Goal: Task Accomplishment & Management: Use online tool/utility

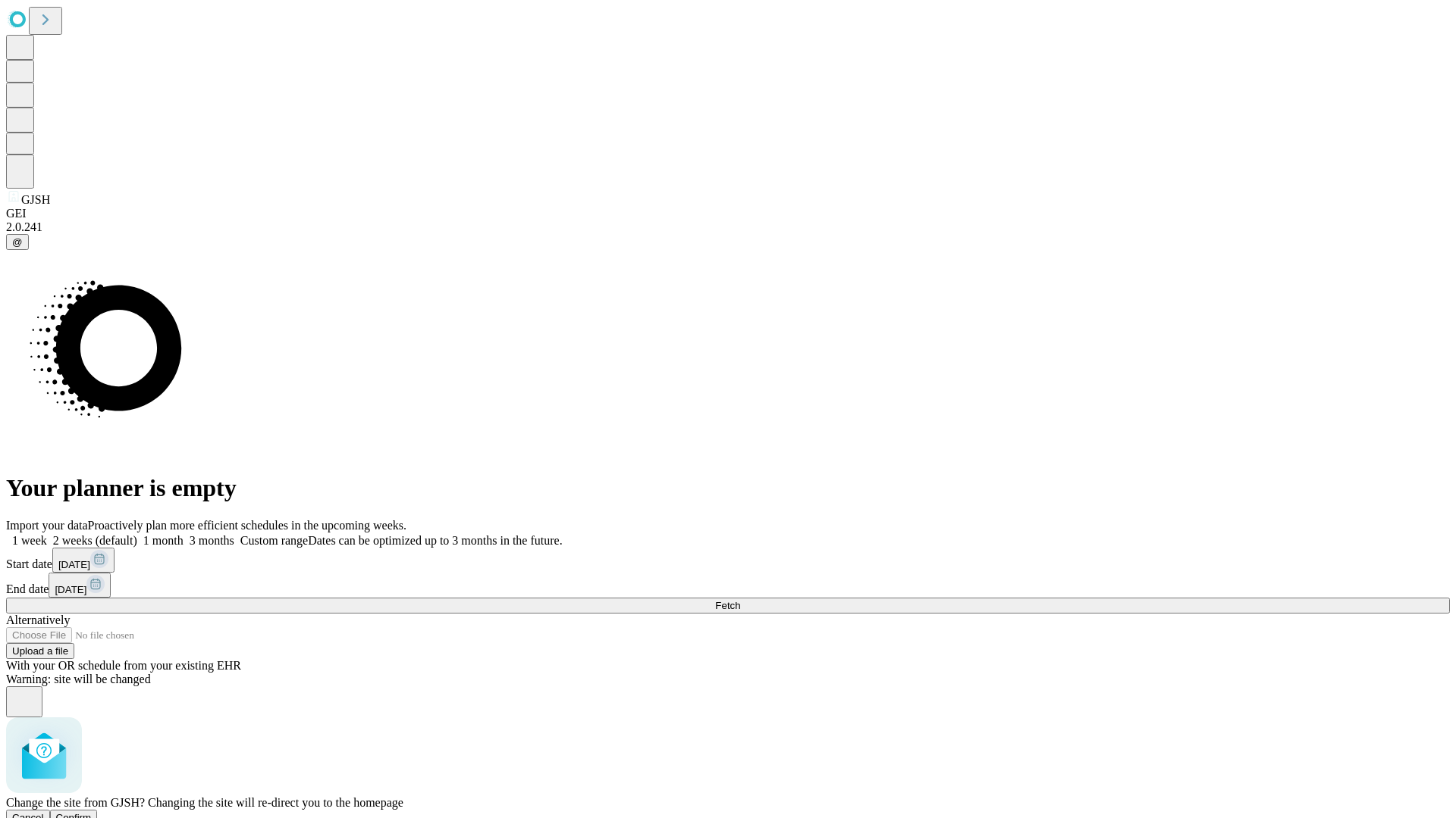
click at [92, 812] on span "Confirm" at bounding box center [74, 818] width 35 height 11
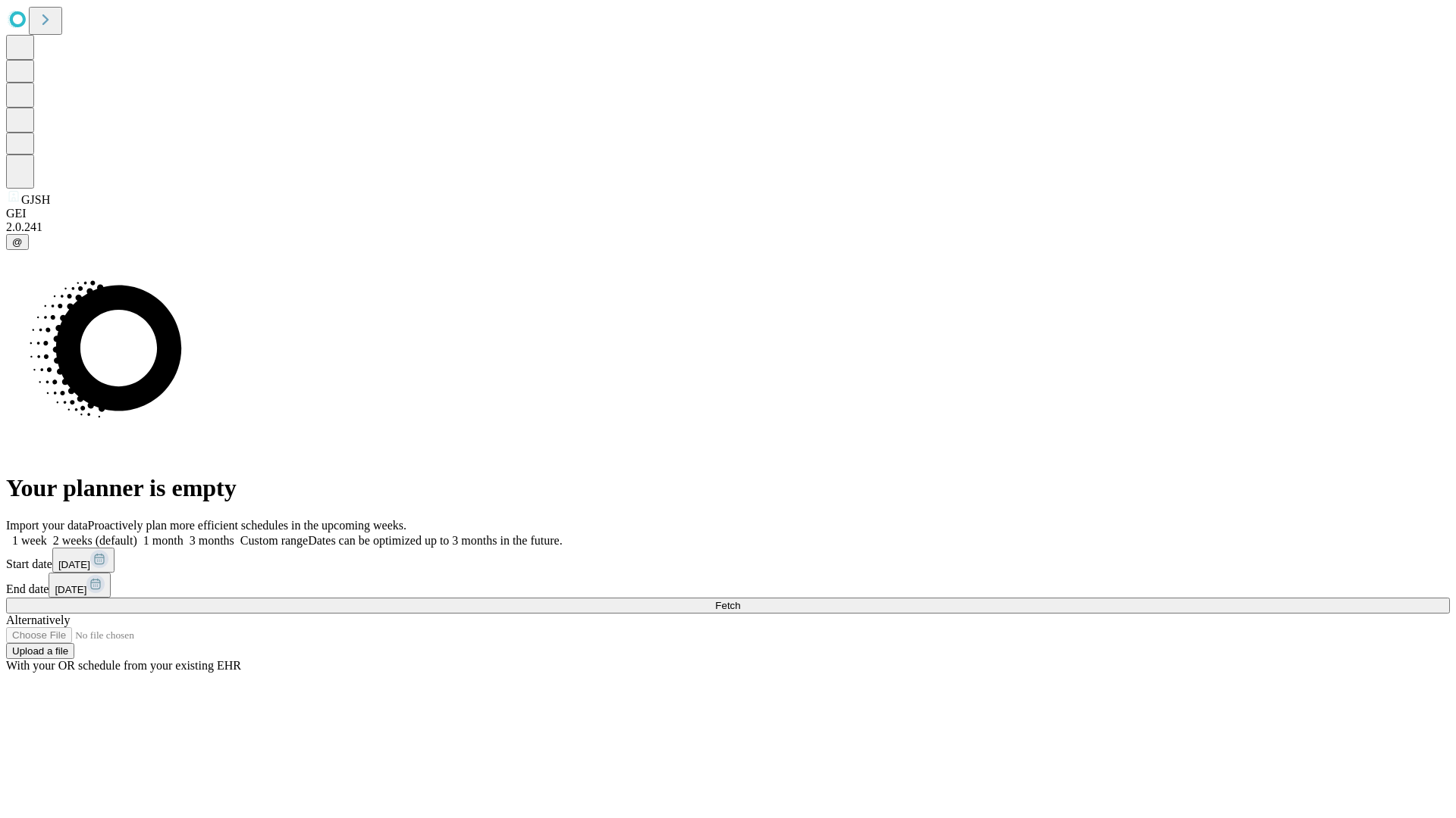
click at [137, 534] on label "2 weeks (default)" at bounding box center [92, 540] width 90 height 13
click at [740, 600] on span "Fetch" at bounding box center [727, 606] width 25 height 11
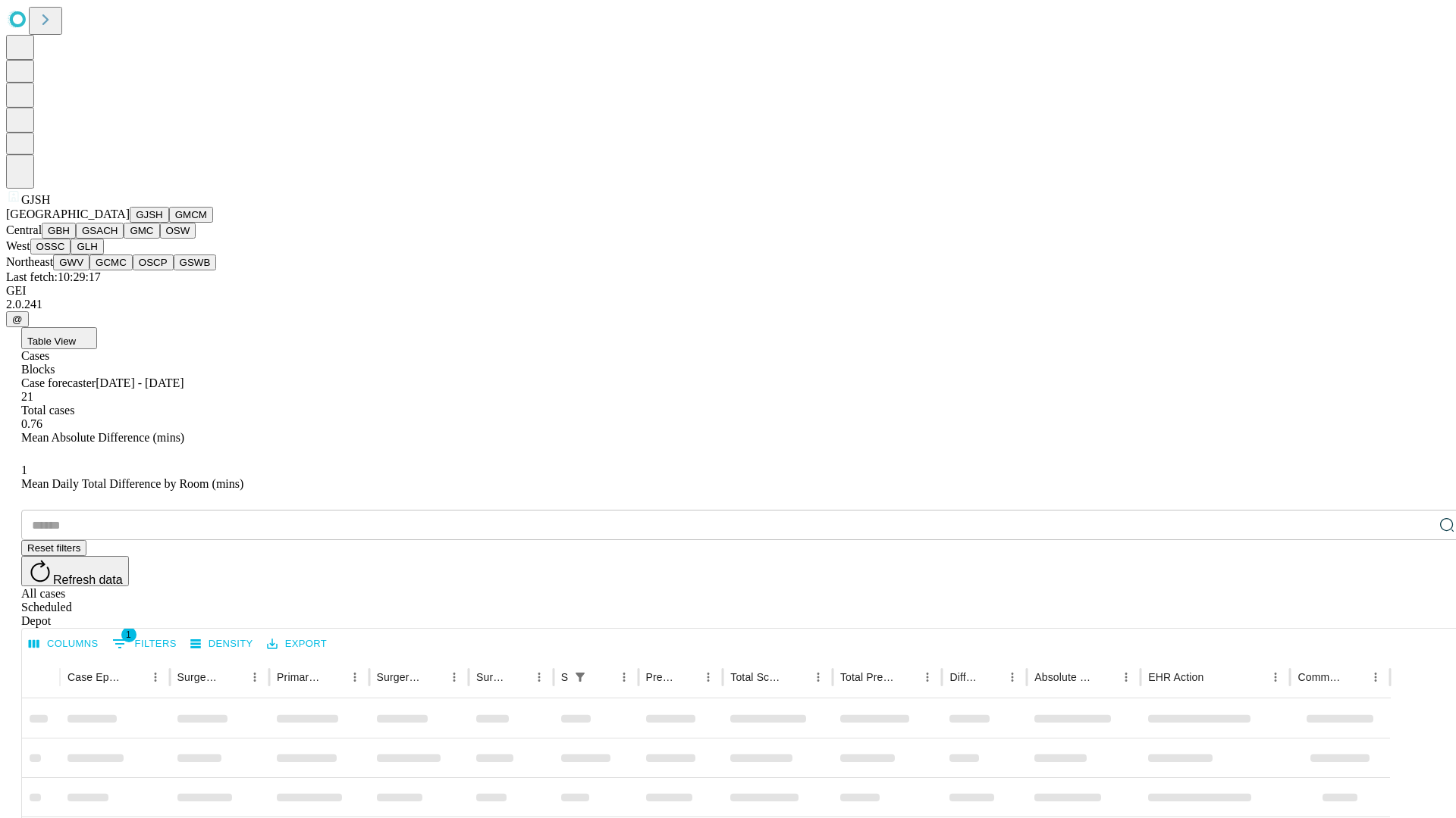
click at [169, 223] on button "GMCM" at bounding box center [191, 215] width 44 height 16
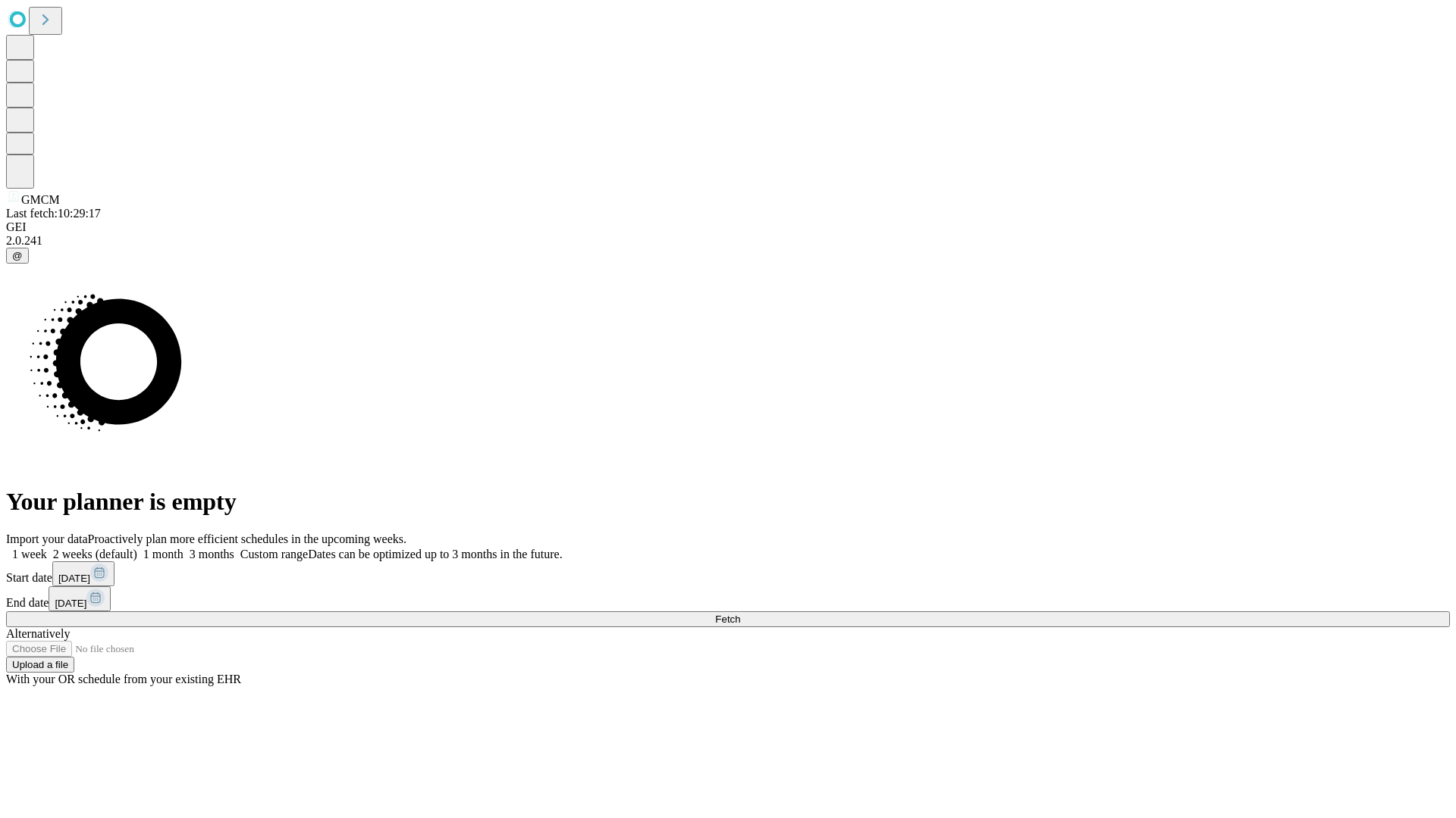
click at [137, 547] on label "2 weeks (default)" at bounding box center [92, 554] width 90 height 13
click at [740, 614] on span "Fetch" at bounding box center [727, 620] width 25 height 11
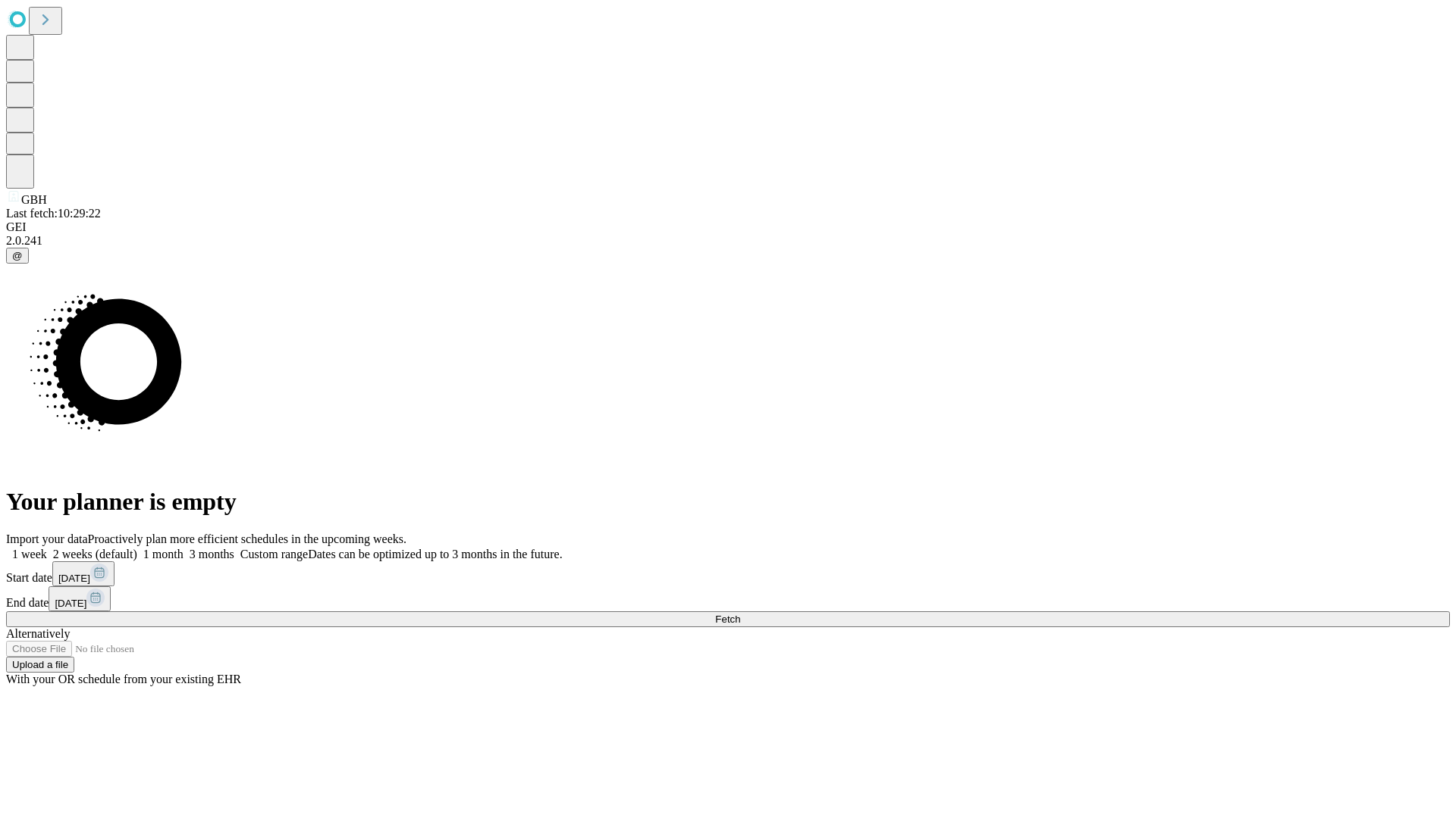
click at [137, 547] on label "2 weeks (default)" at bounding box center [92, 554] width 90 height 13
click at [740, 614] on span "Fetch" at bounding box center [727, 620] width 25 height 11
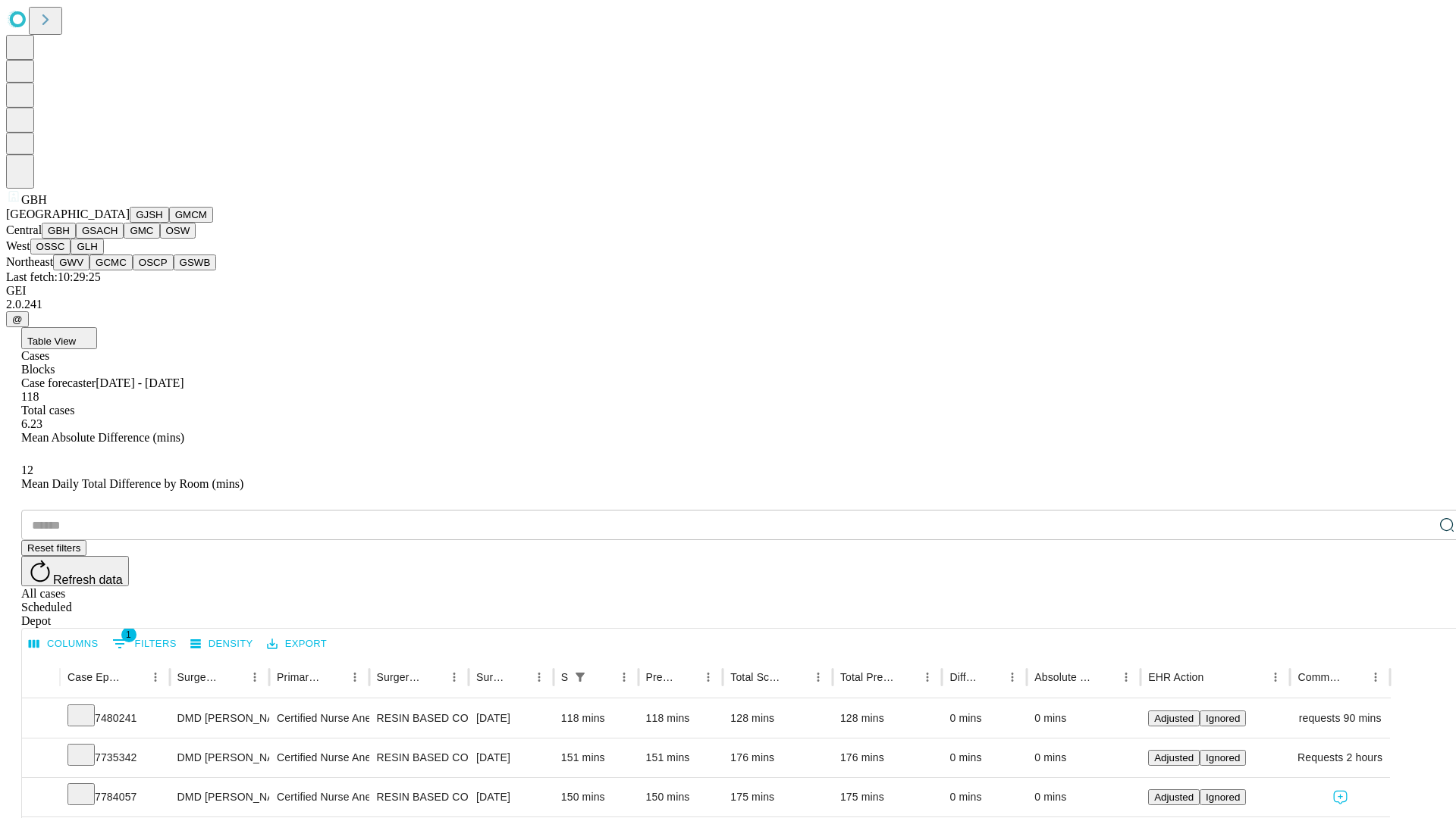
click at [118, 239] on button "GSACH" at bounding box center [100, 231] width 48 height 16
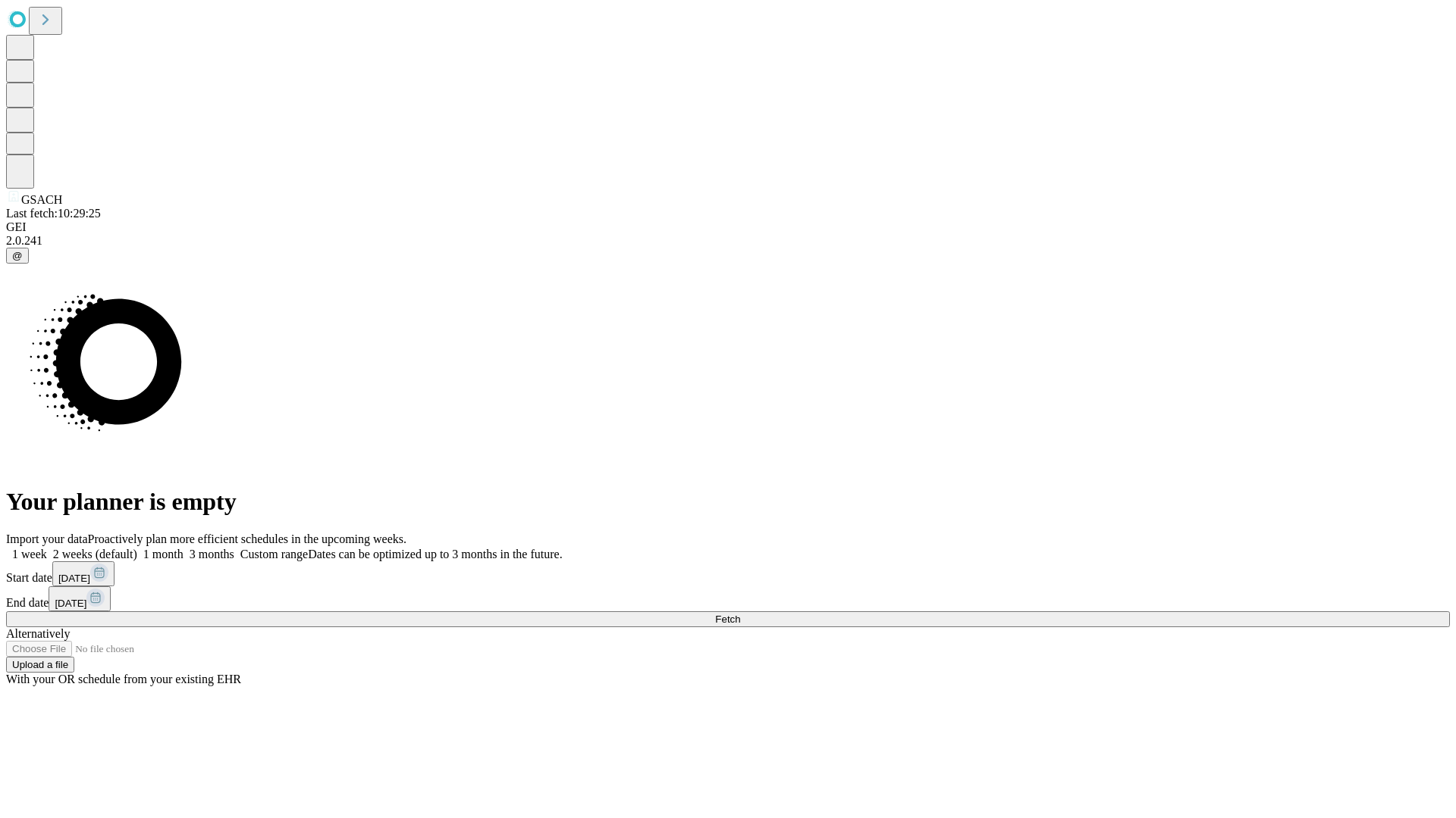
click at [740, 614] on span "Fetch" at bounding box center [727, 620] width 25 height 11
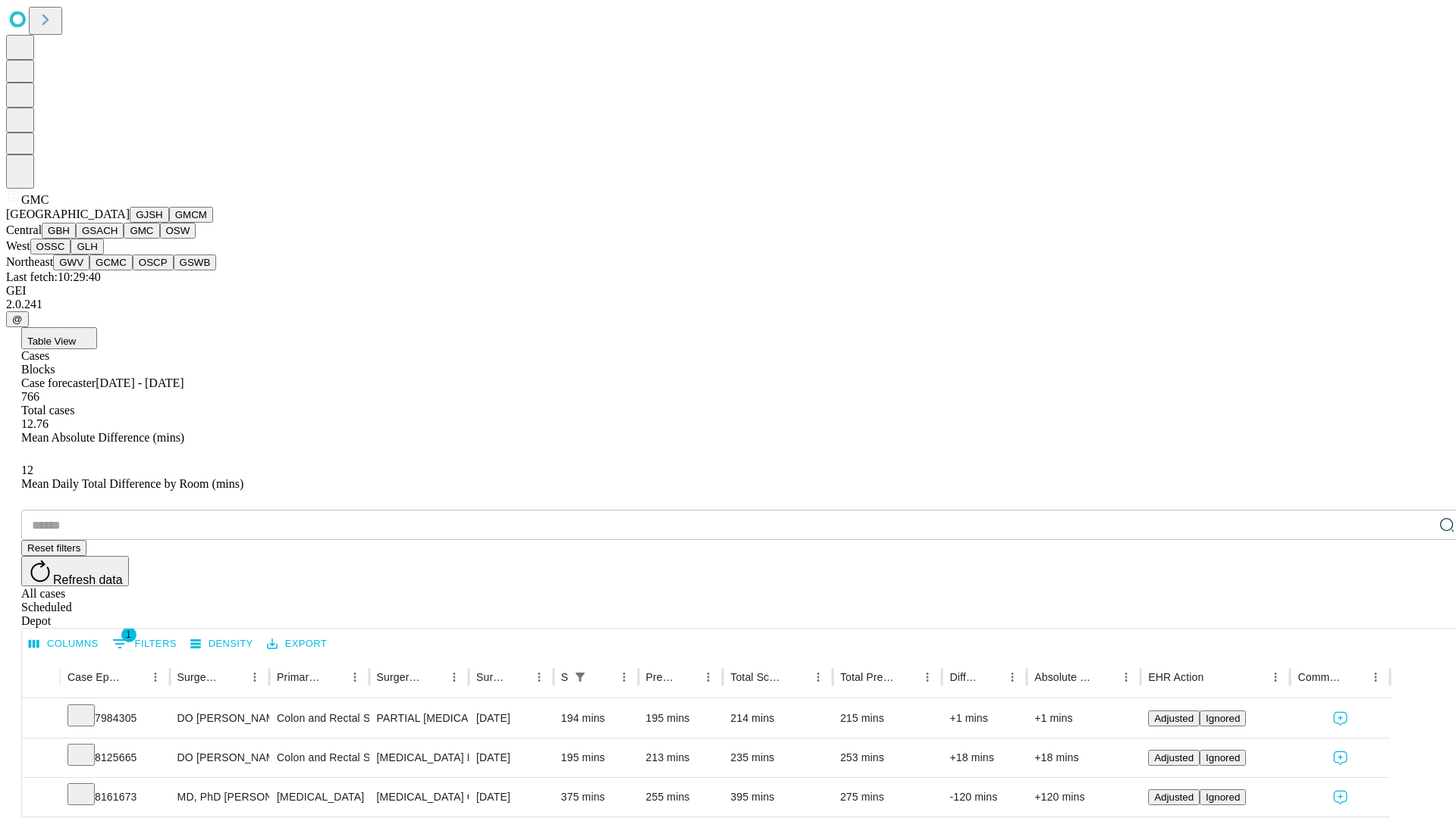
click at [160, 239] on button "OSW" at bounding box center [178, 231] width 36 height 16
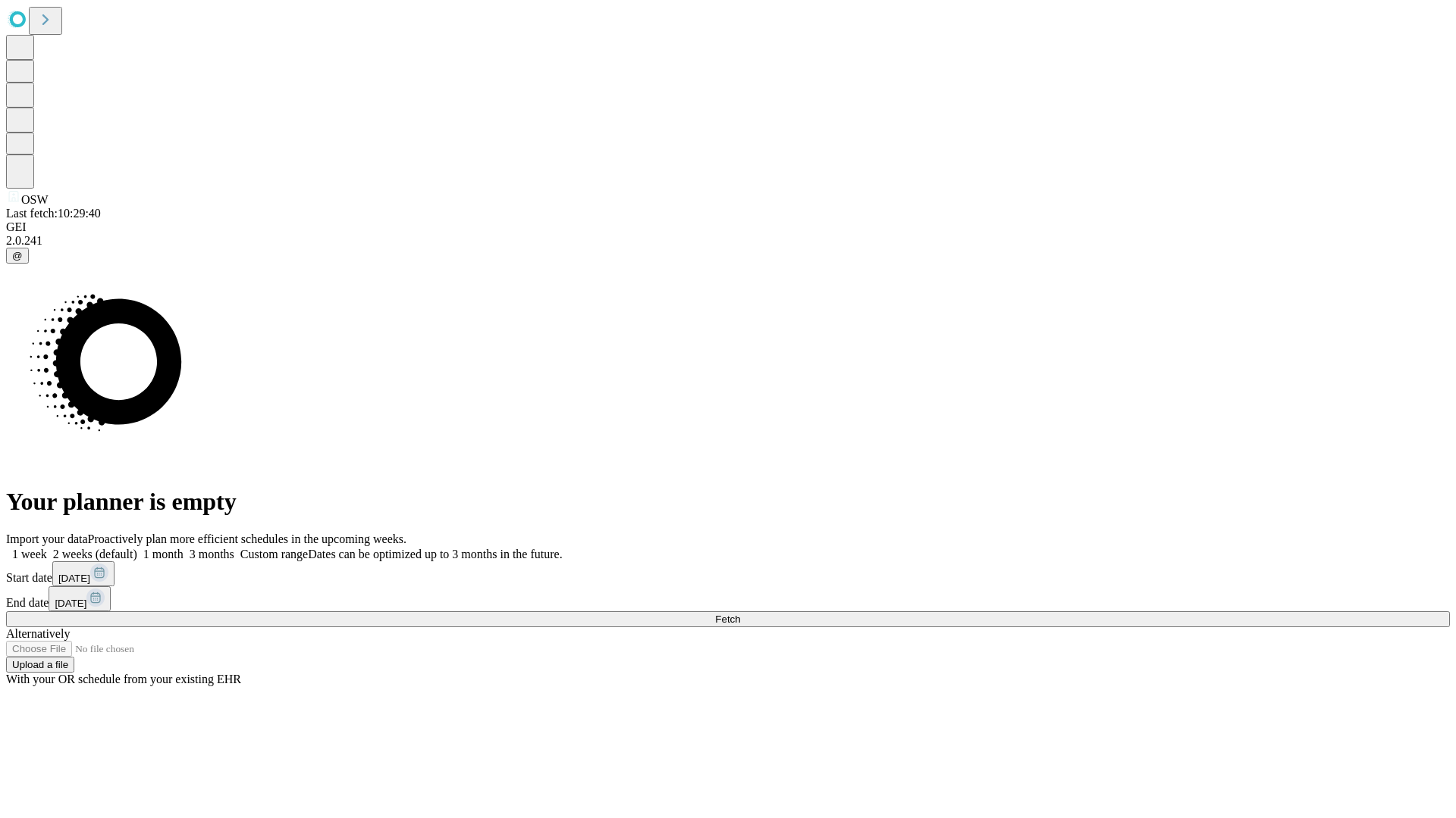
click at [137, 547] on label "2 weeks (default)" at bounding box center [92, 554] width 90 height 13
click at [740, 614] on span "Fetch" at bounding box center [727, 620] width 25 height 11
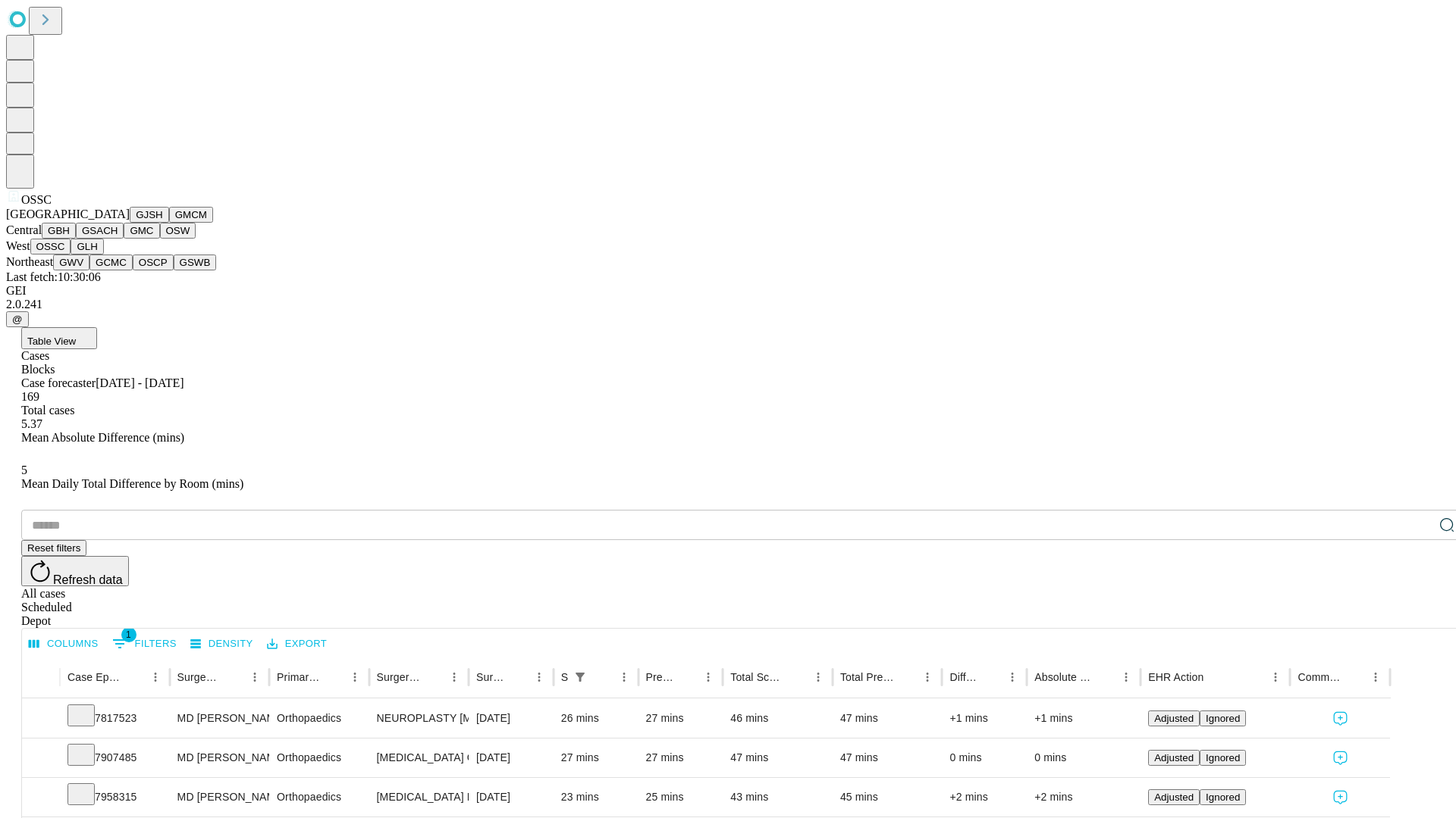
click at [103, 255] on button "GLH" at bounding box center [86, 247] width 33 height 16
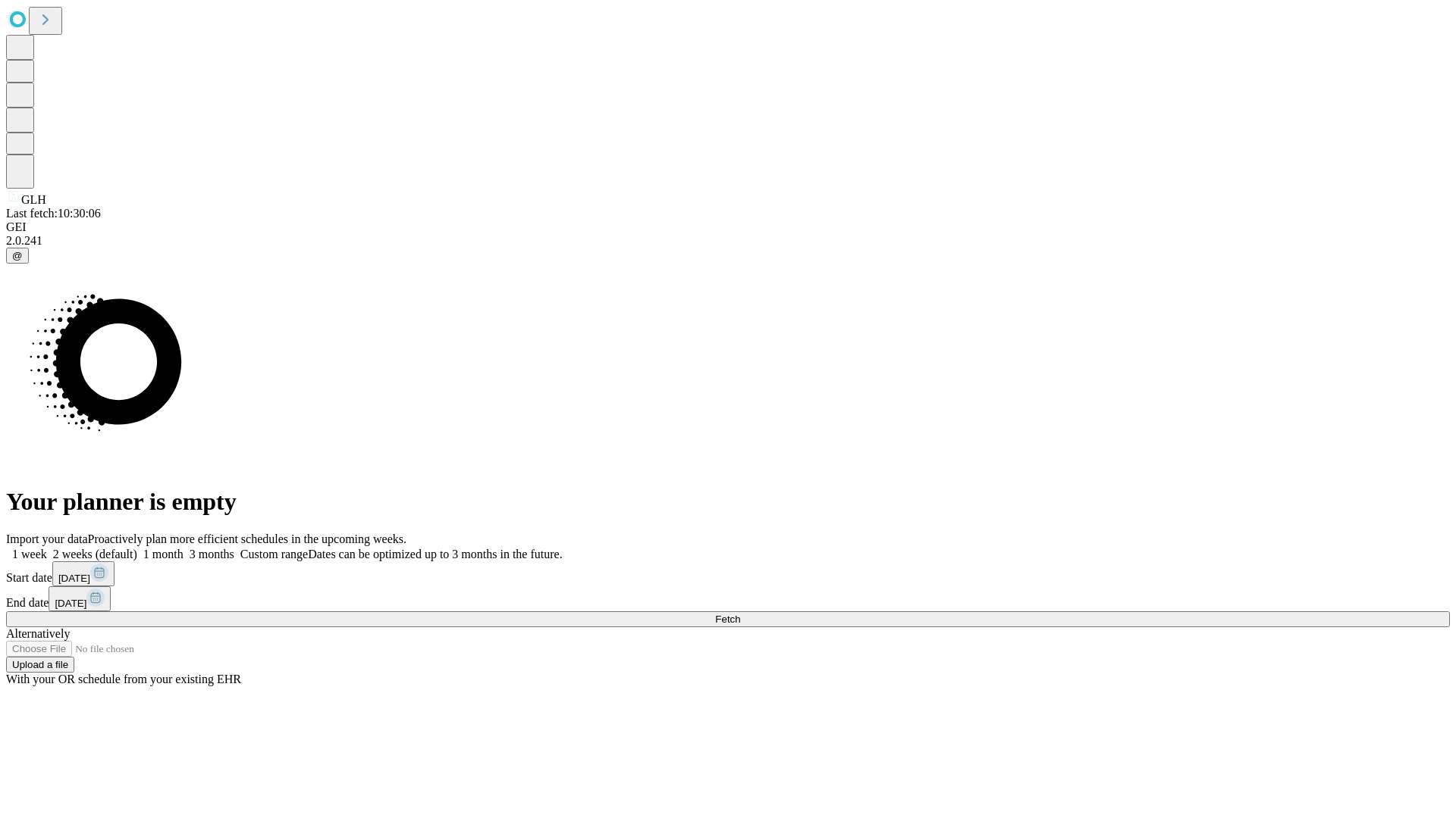
click at [137, 547] on label "2 weeks (default)" at bounding box center [92, 554] width 90 height 13
click at [740, 614] on span "Fetch" at bounding box center [727, 620] width 25 height 11
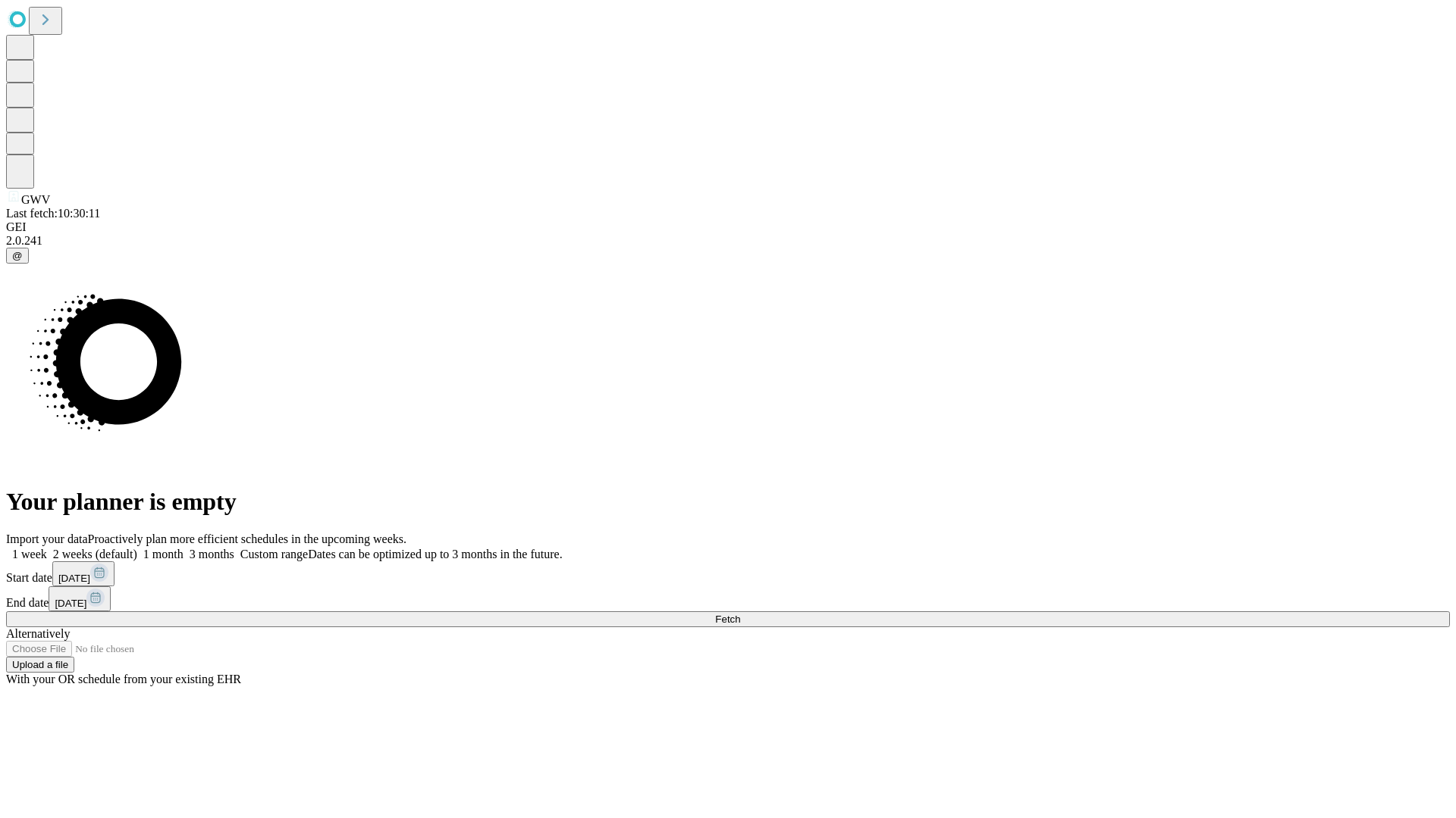
click at [137, 547] on label "2 weeks (default)" at bounding box center [92, 554] width 90 height 13
click at [740, 614] on span "Fetch" at bounding box center [727, 620] width 25 height 11
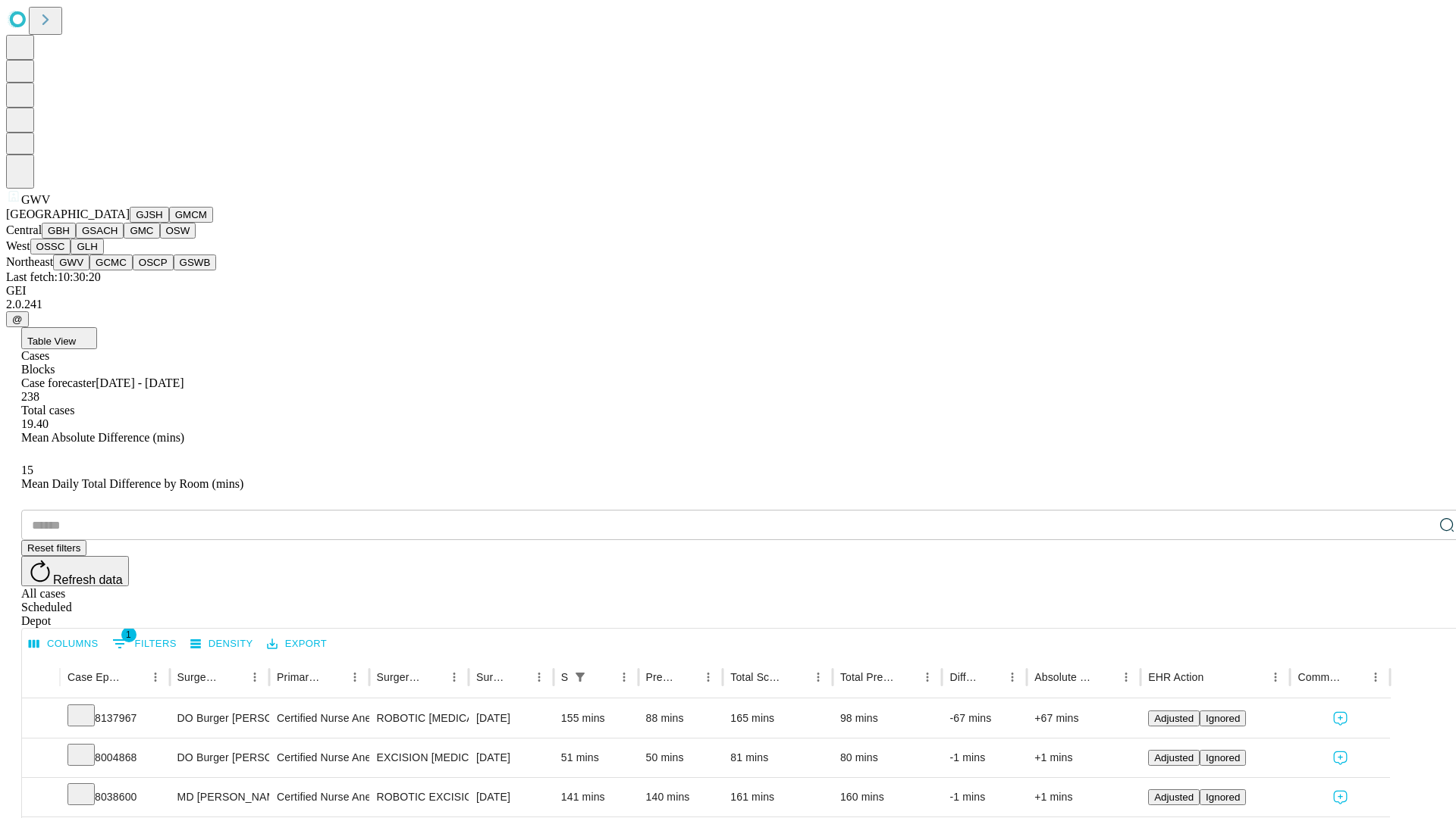
click at [118, 271] on button "GCMC" at bounding box center [111, 263] width 43 height 16
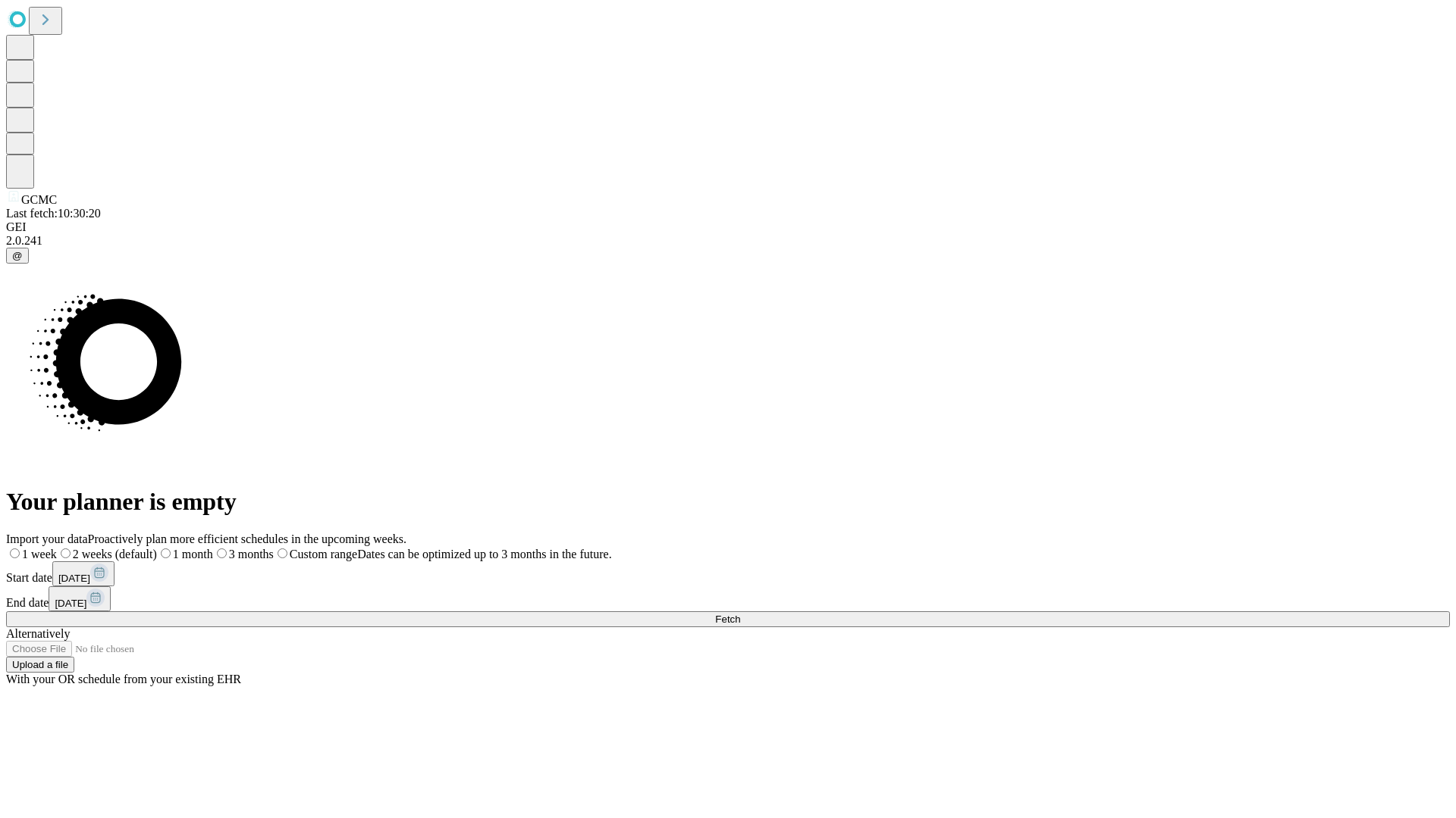
click at [740, 614] on span "Fetch" at bounding box center [727, 620] width 25 height 11
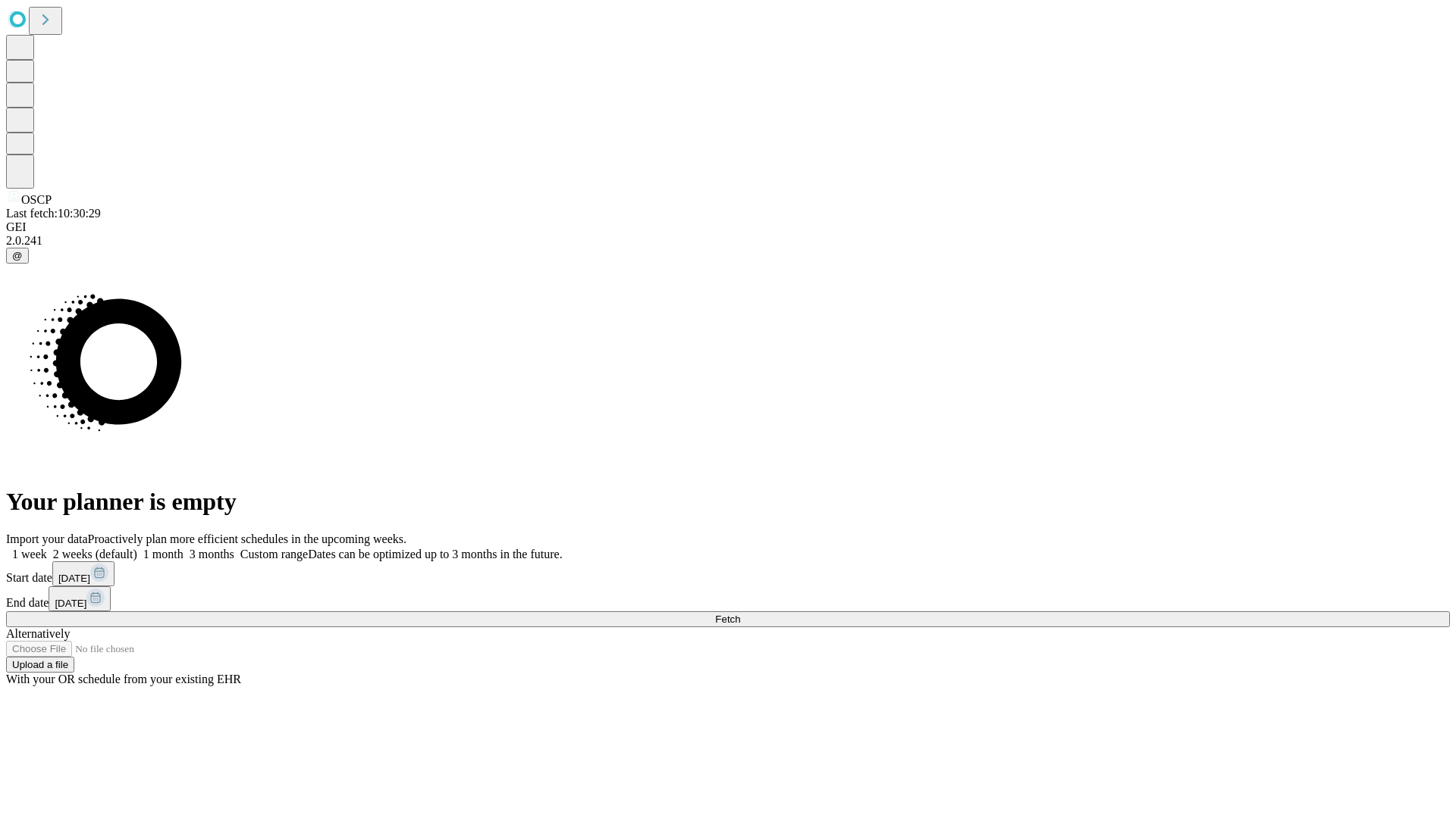
click at [137, 547] on label "2 weeks (default)" at bounding box center [92, 554] width 90 height 13
click at [740, 614] on span "Fetch" at bounding box center [727, 620] width 25 height 11
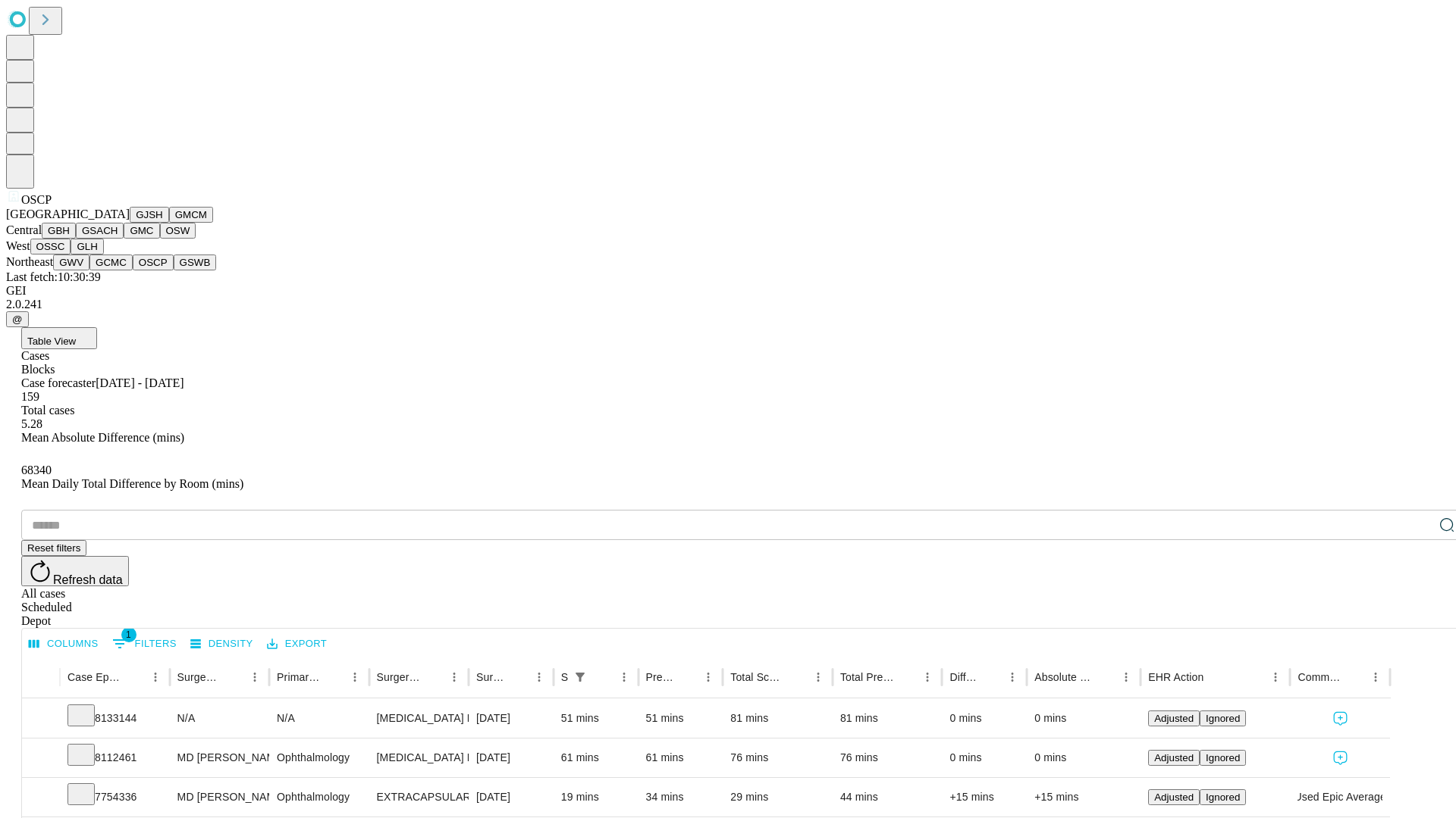
click at [174, 271] on button "GSWB" at bounding box center [195, 263] width 43 height 16
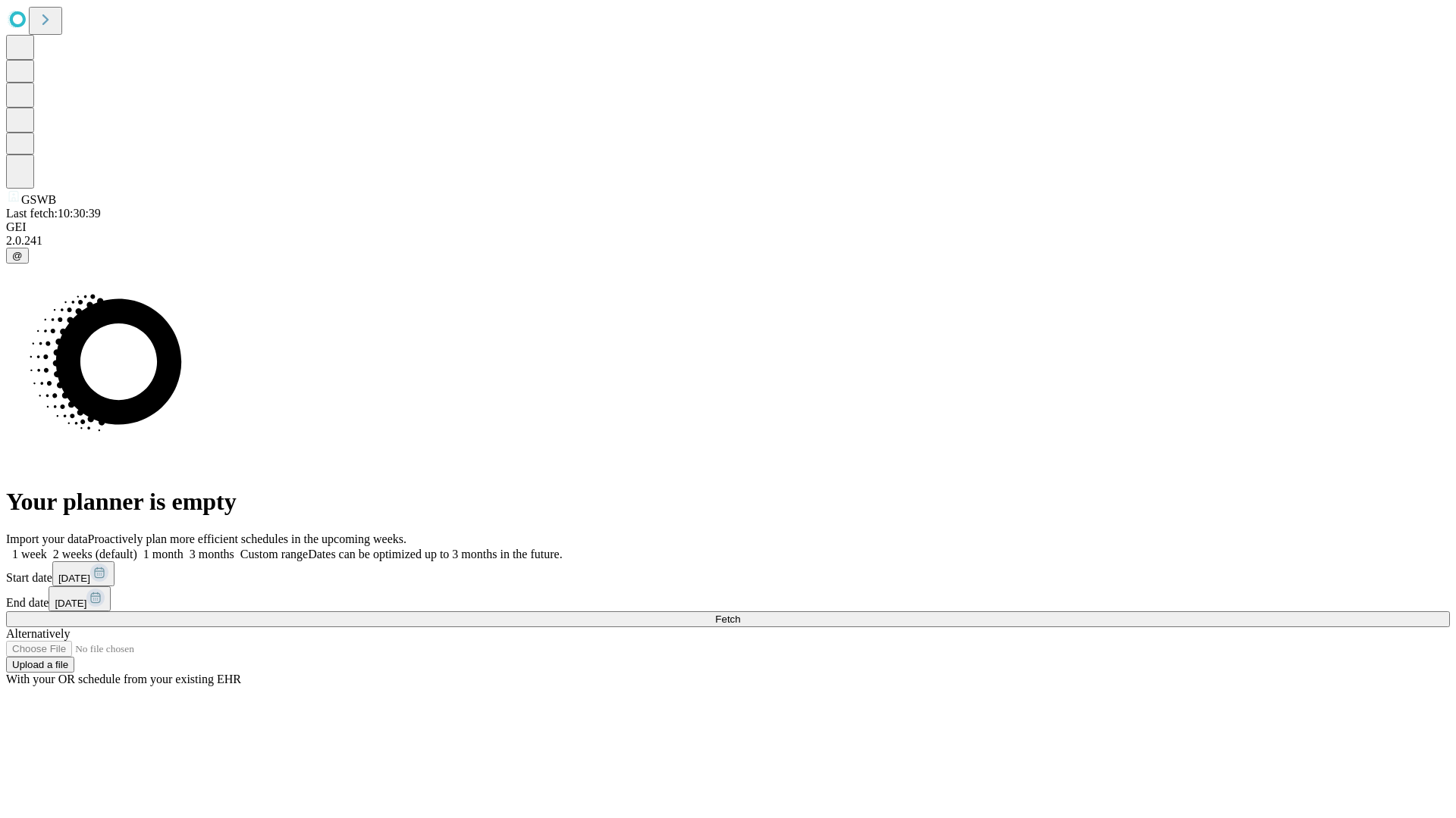
click at [137, 547] on label "2 weeks (default)" at bounding box center [92, 554] width 90 height 13
click at [740, 614] on span "Fetch" at bounding box center [727, 620] width 25 height 11
